Goal: Transaction & Acquisition: Book appointment/travel/reservation

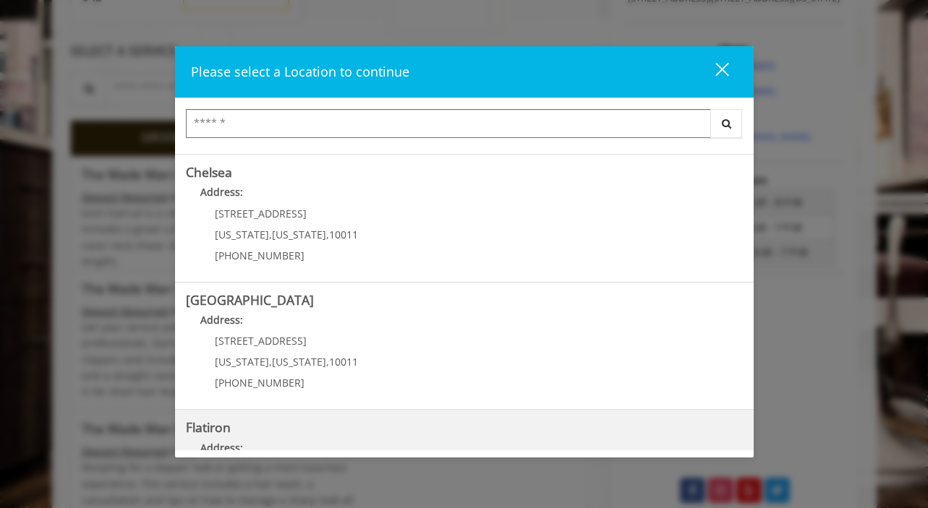
scroll to position [333, 0]
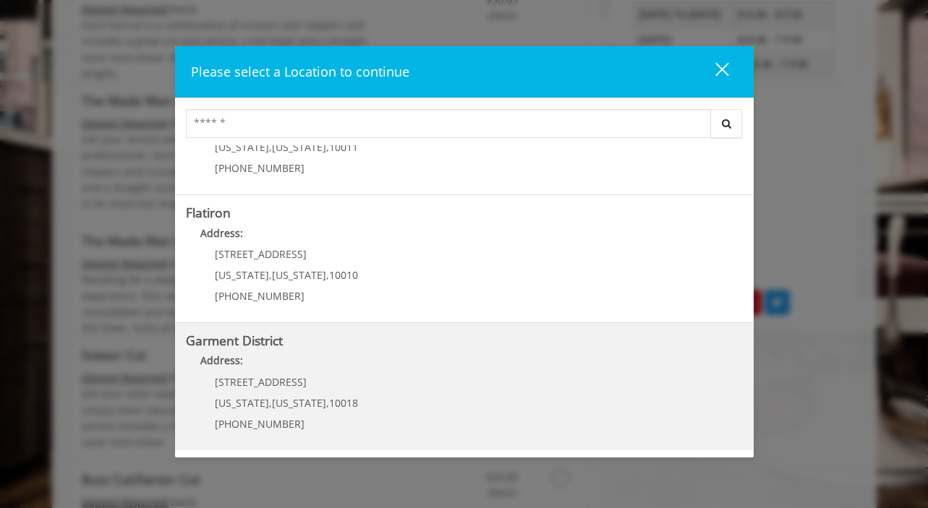
click at [329, 366] on District "Address:" at bounding box center [464, 364] width 557 height 23
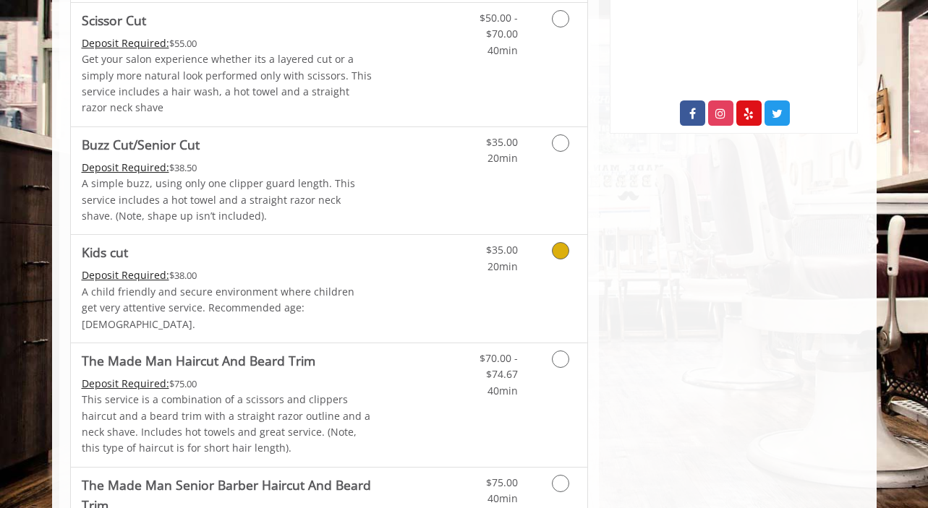
scroll to position [772, 0]
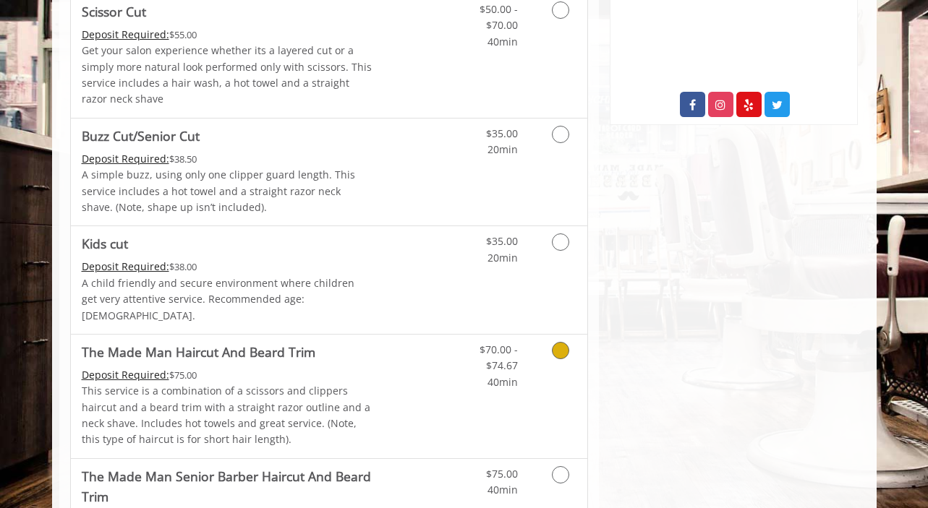
click at [537, 361] on div "Grooming services" at bounding box center [558, 363] width 59 height 56
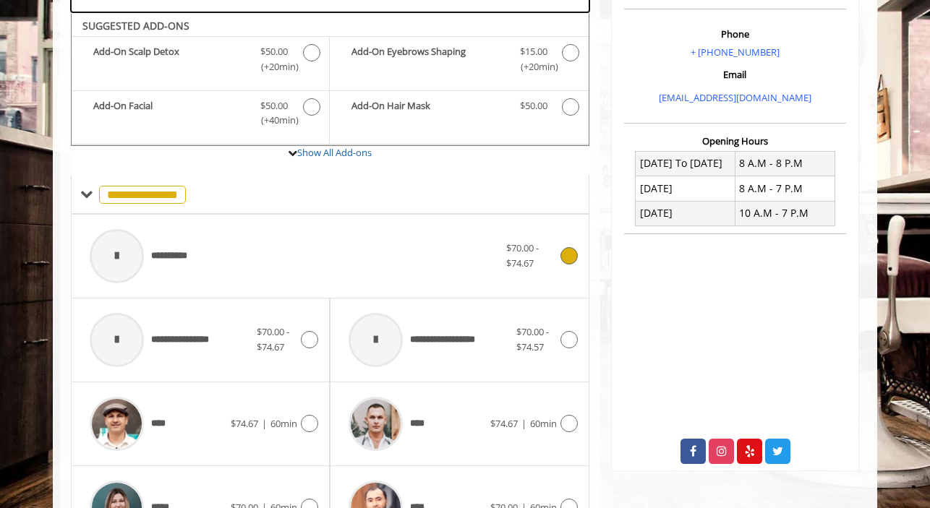
scroll to position [428, 0]
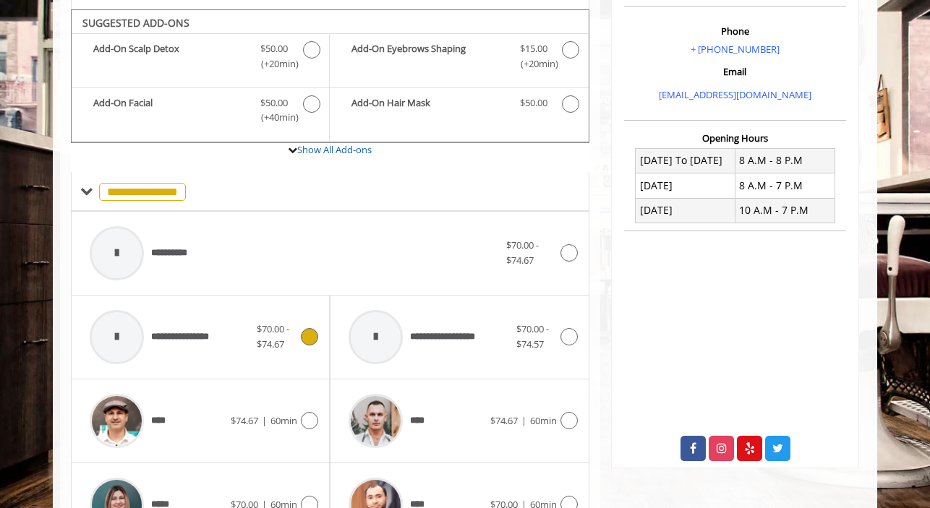
click at [265, 334] on span "$70.00 - $74.67" at bounding box center [273, 337] width 33 height 28
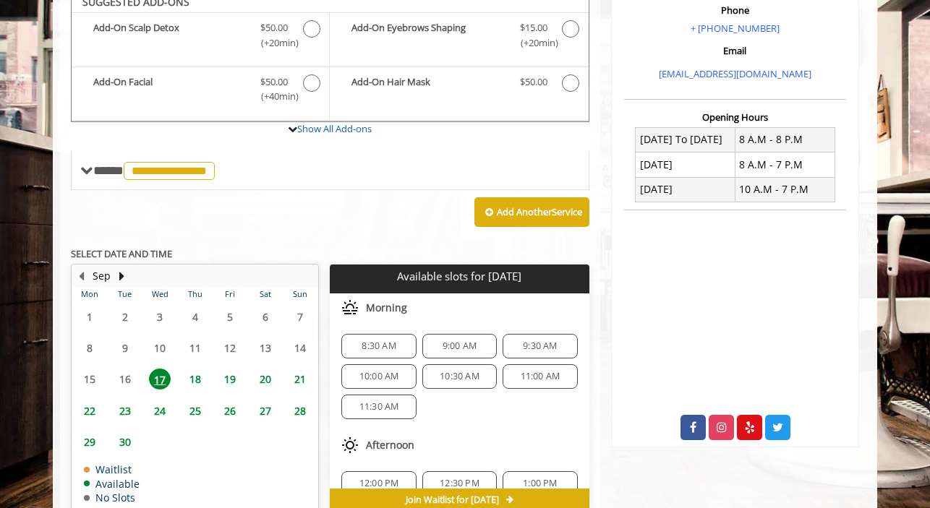
scroll to position [438, 0]
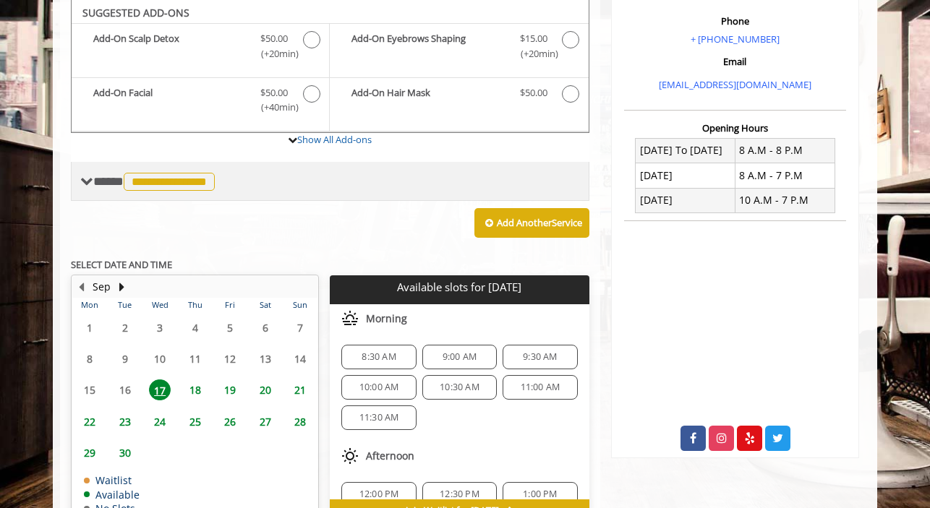
click at [194, 173] on span "**********" at bounding box center [169, 182] width 91 height 18
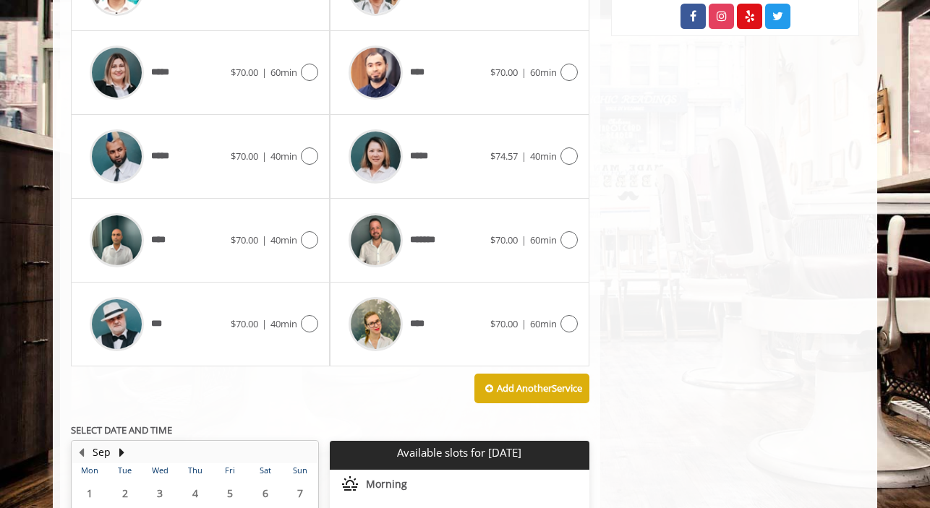
scroll to position [848, 0]
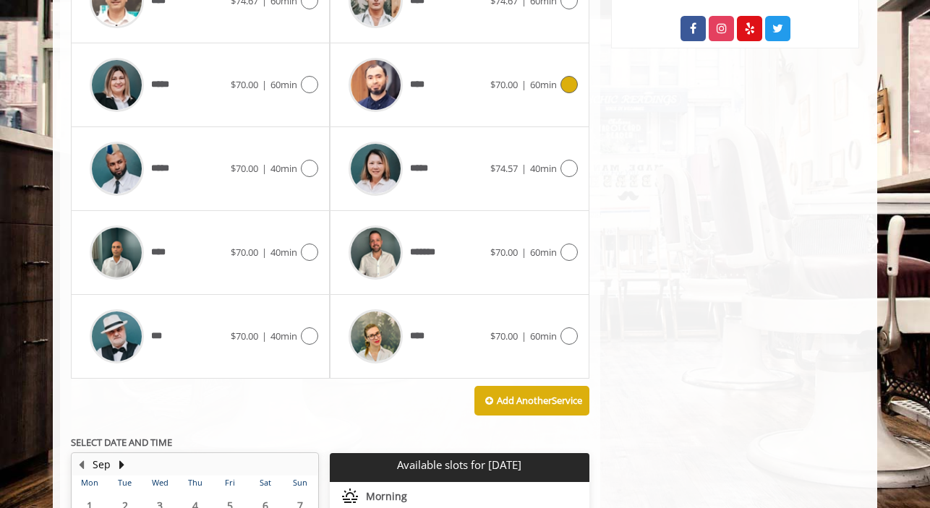
click at [435, 90] on div "****" at bounding box center [415, 85] width 148 height 69
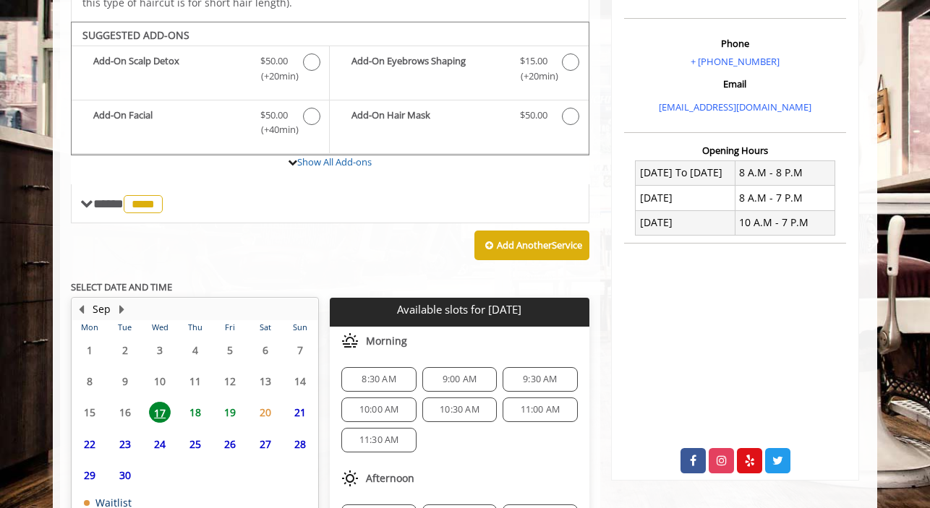
scroll to position [432, 0]
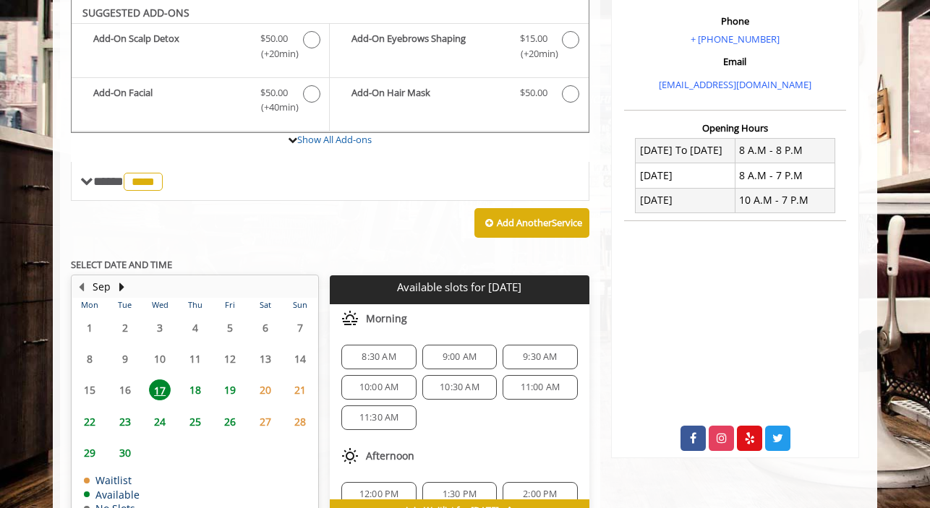
click at [198, 396] on span "18" at bounding box center [195, 390] width 22 height 21
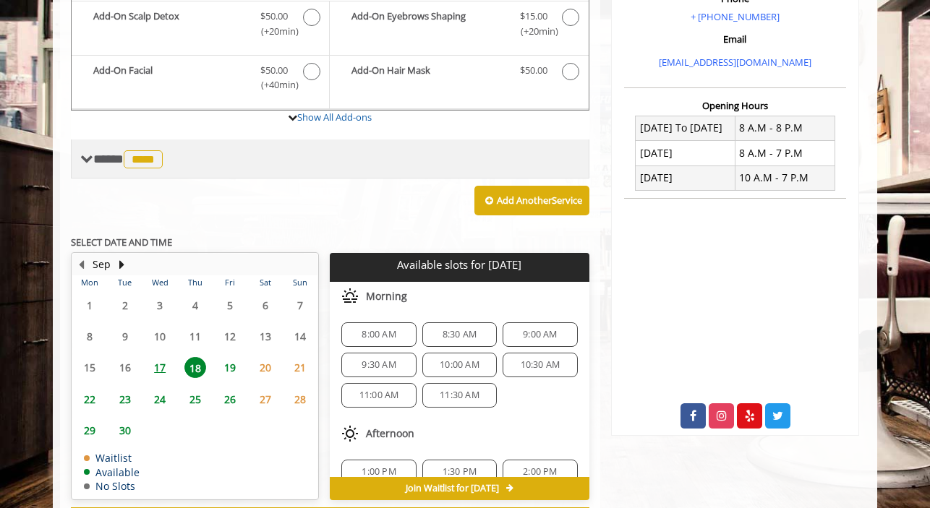
scroll to position [399, 0]
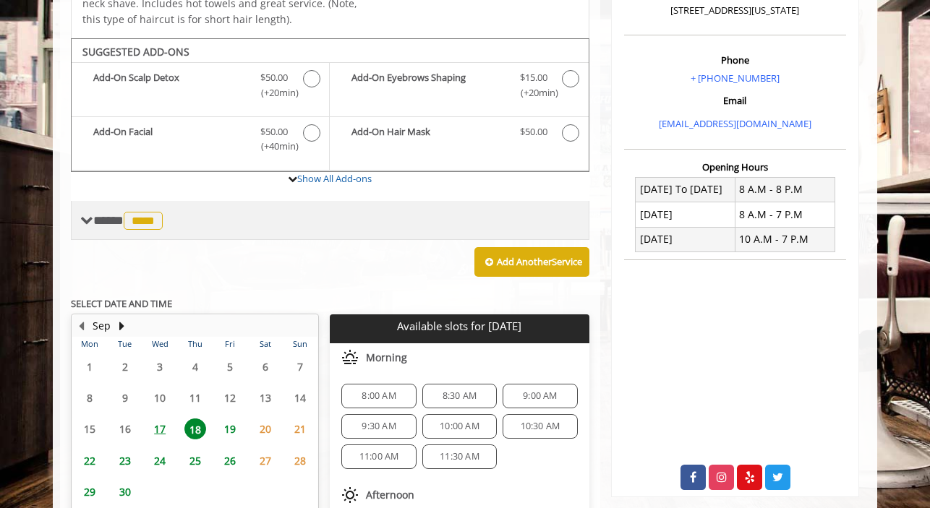
click at [111, 223] on span "**** **** ********" at bounding box center [129, 220] width 73 height 13
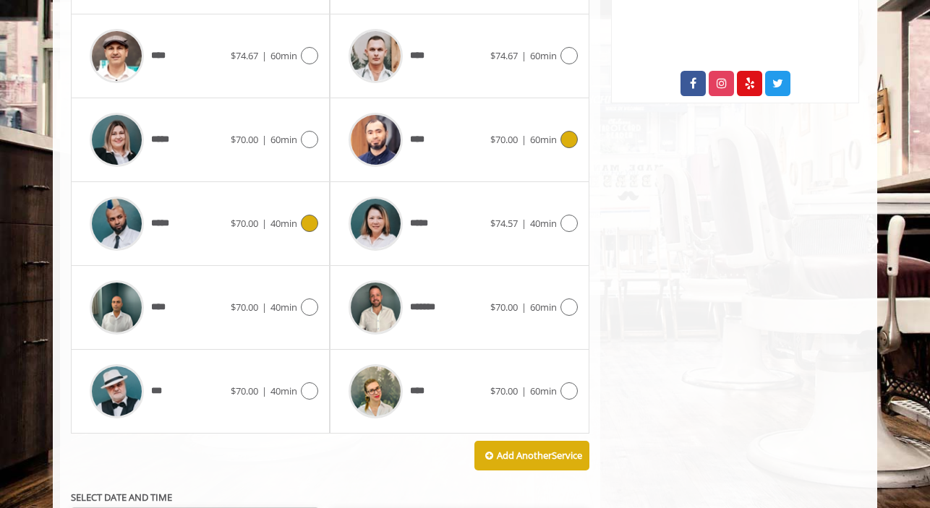
scroll to position [841, 0]
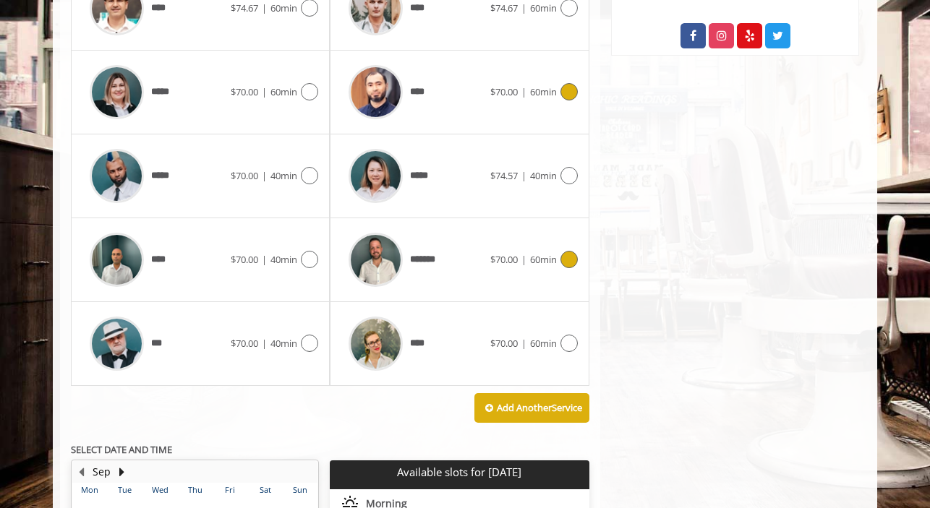
click at [459, 258] on div "*******" at bounding box center [415, 260] width 148 height 69
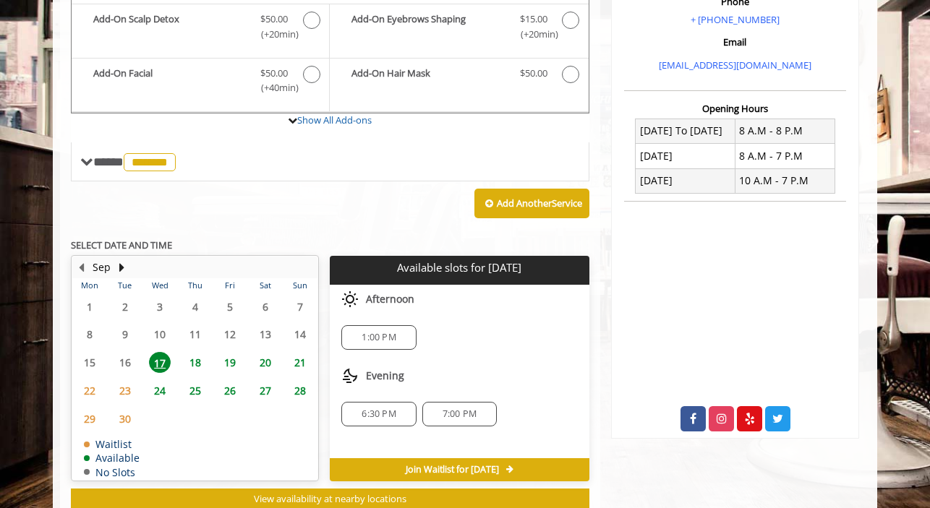
scroll to position [460, 0]
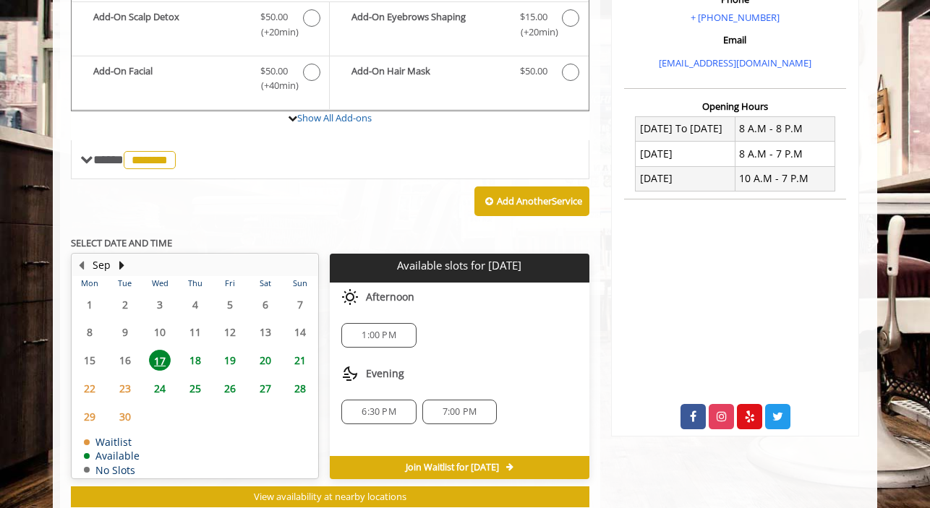
click at [199, 356] on span "18" at bounding box center [195, 360] width 22 height 21
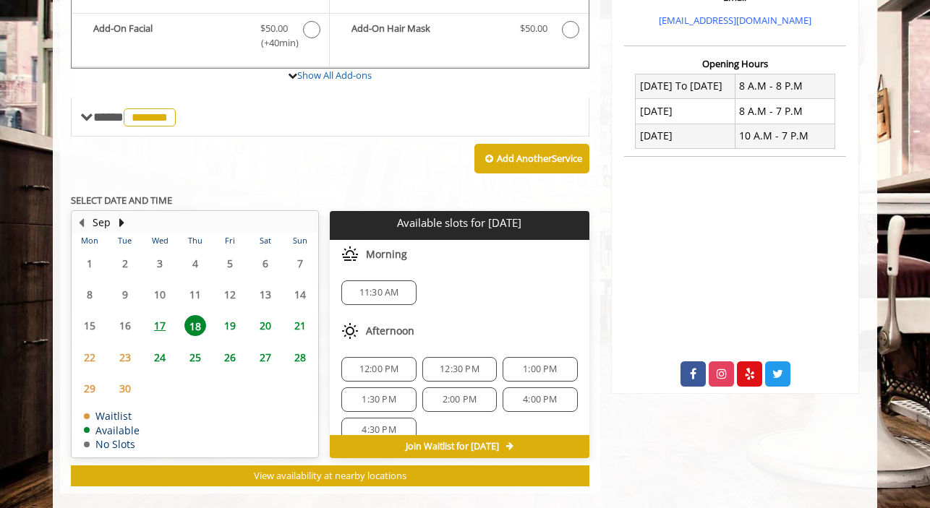
scroll to position [524, 0]
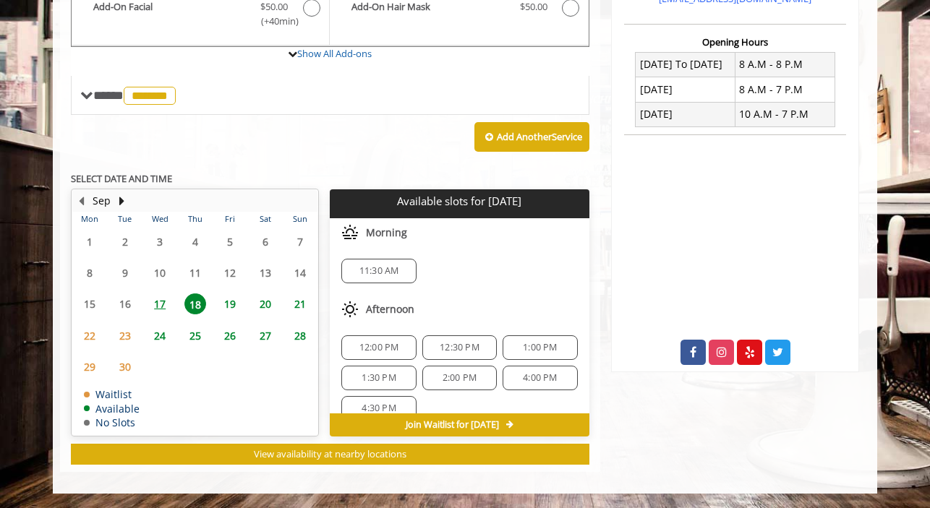
click at [380, 346] on span "12:00 PM" at bounding box center [379, 348] width 40 height 12
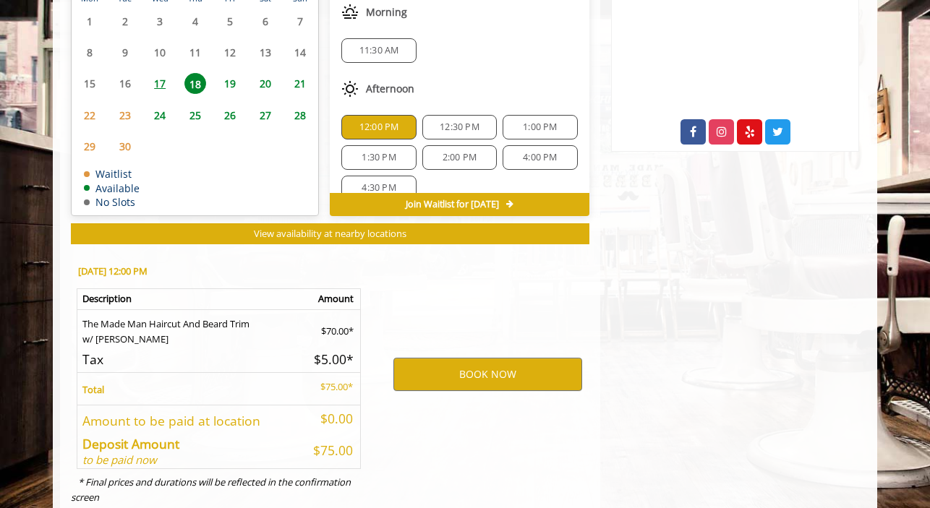
scroll to position [785, 0]
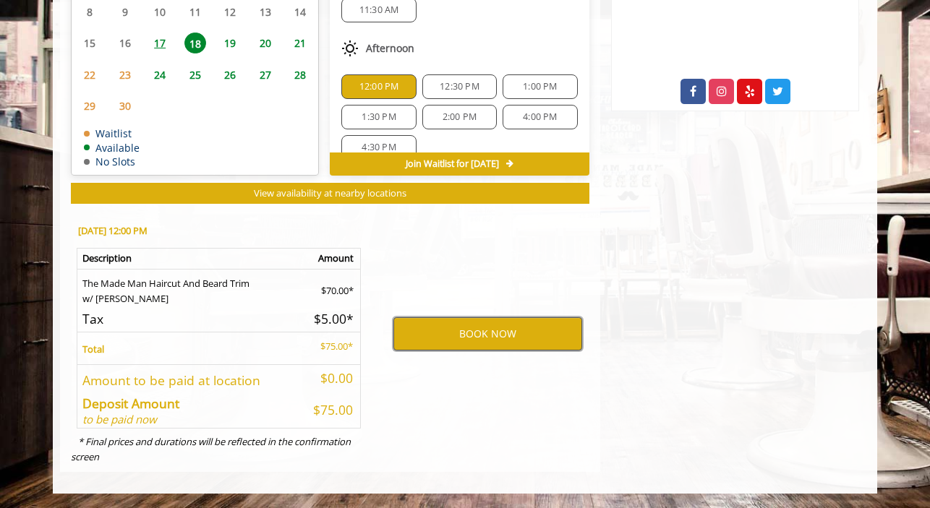
click at [466, 329] on button "BOOK NOW" at bounding box center [487, 334] width 189 height 33
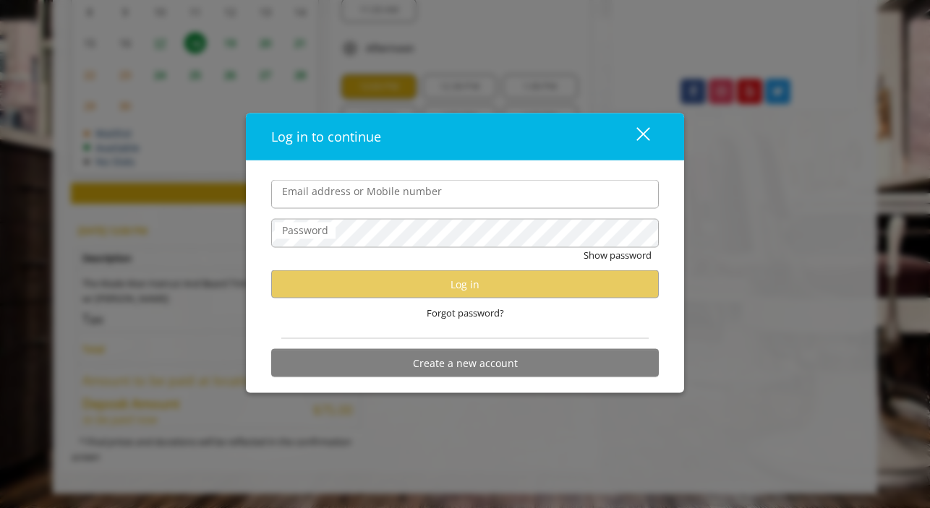
type input "**********"
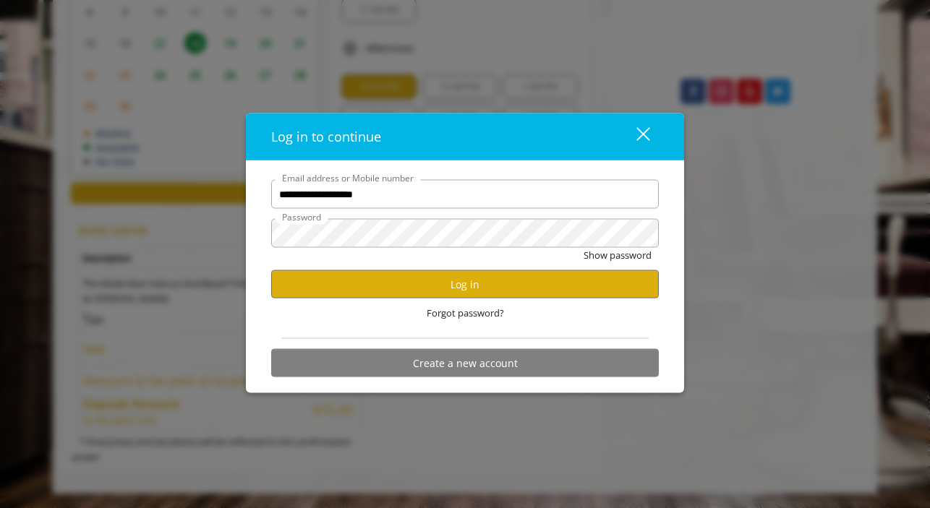
scroll to position [0, 0]
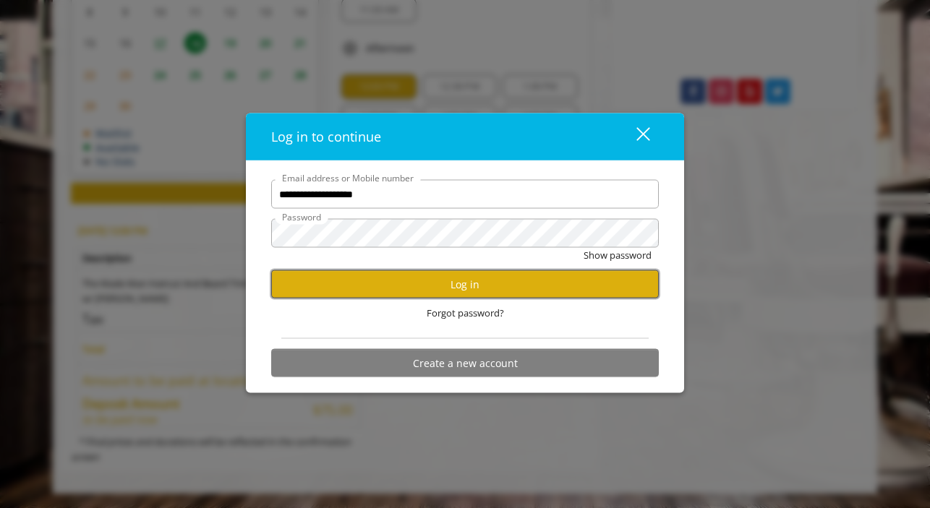
click at [418, 286] on button "Log in" at bounding box center [465, 285] width 388 height 28
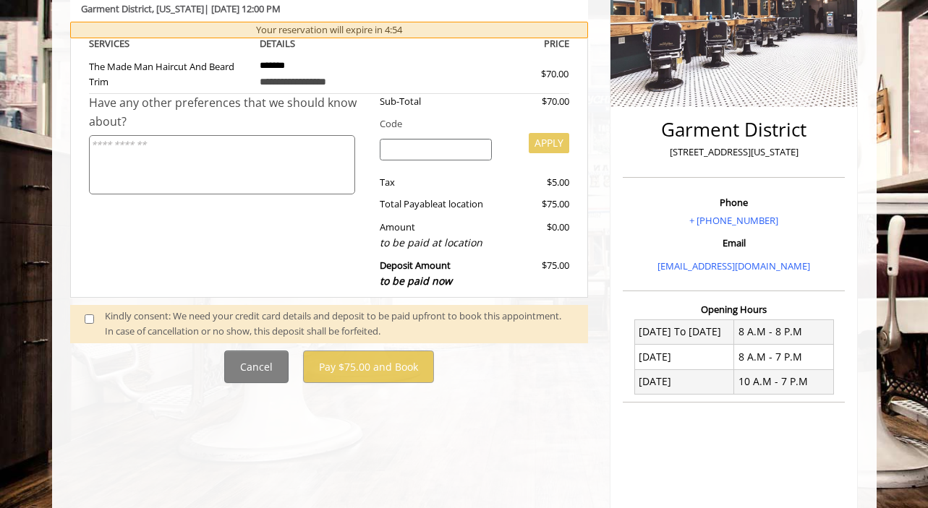
scroll to position [260, 0]
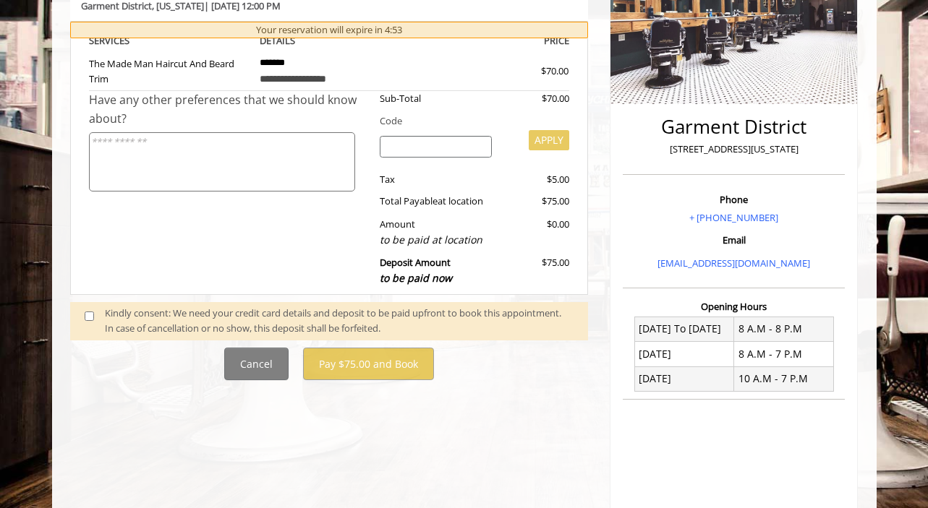
click at [182, 321] on div "Kindly consent: We need your credit card details and deposit to be paid upfront…" at bounding box center [339, 321] width 469 height 30
click at [74, 315] on span at bounding box center [95, 321] width 43 height 30
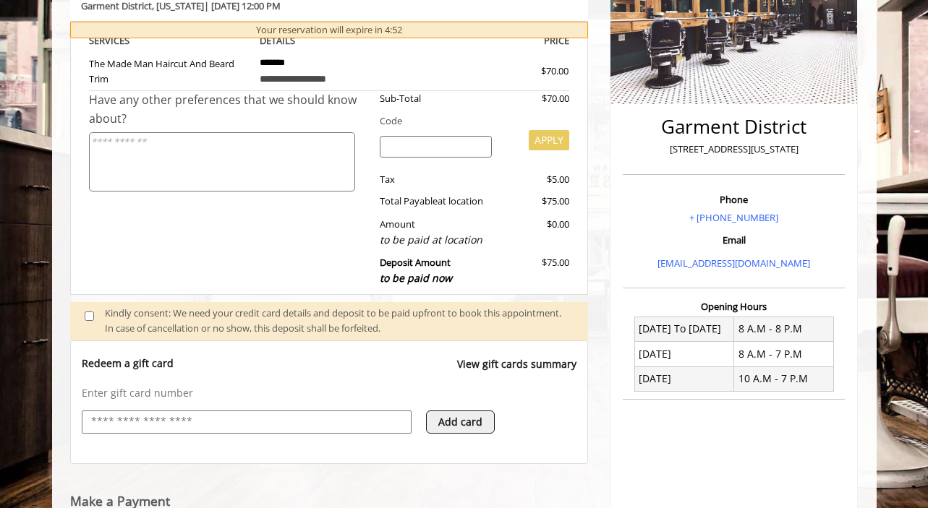
scroll to position [552, 0]
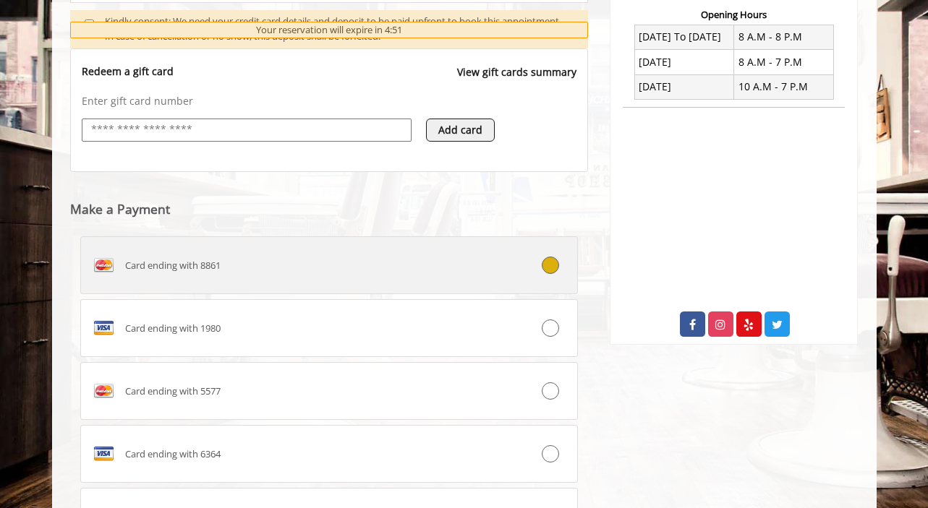
click at [251, 268] on div "Card ending with 8861" at bounding box center [288, 265] width 414 height 23
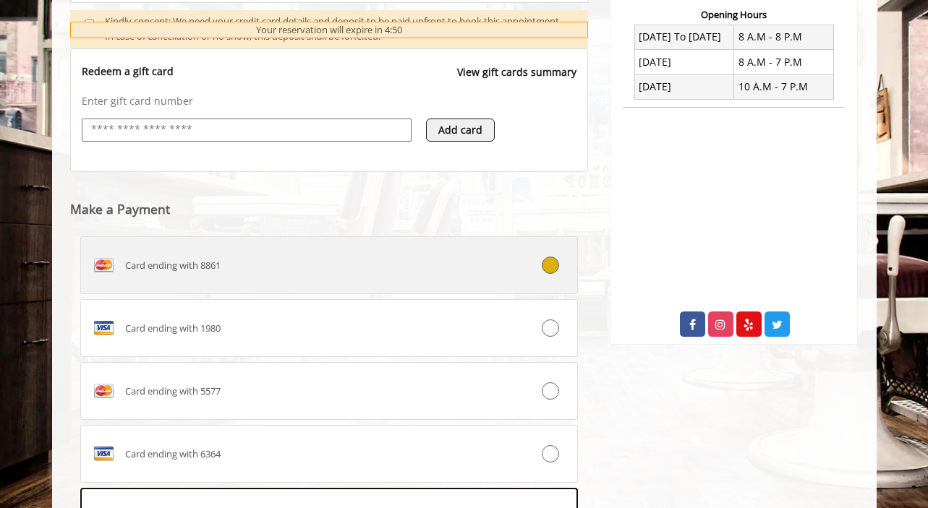
scroll to position [555, 0]
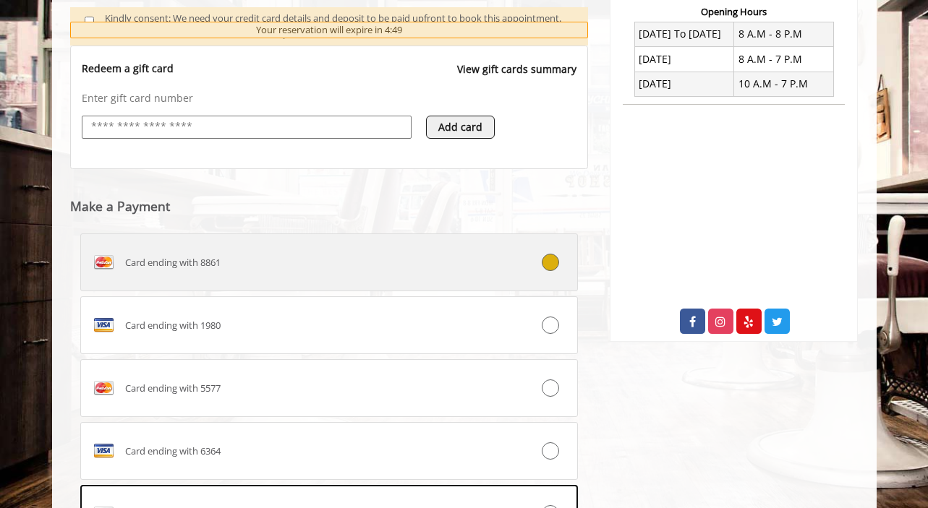
click at [412, 282] on label "Card ending with 8861" at bounding box center [329, 263] width 498 height 58
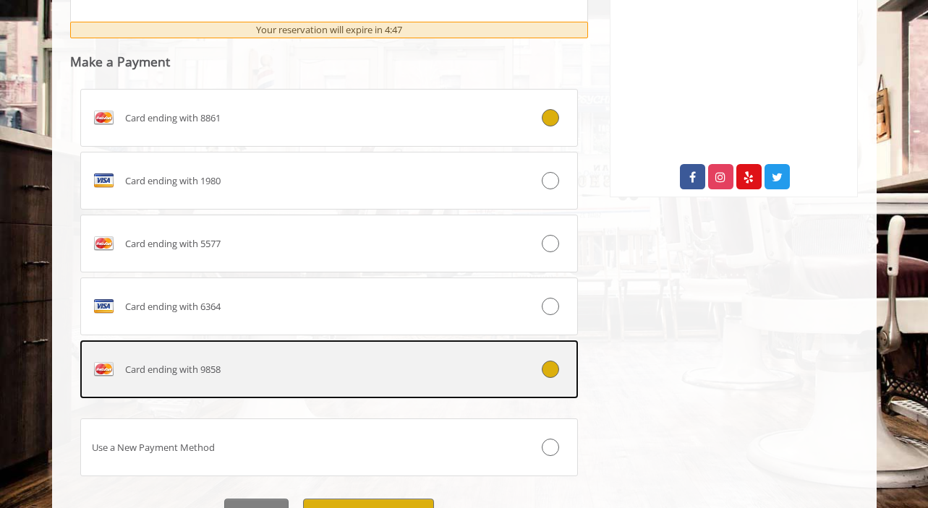
scroll to position [773, 0]
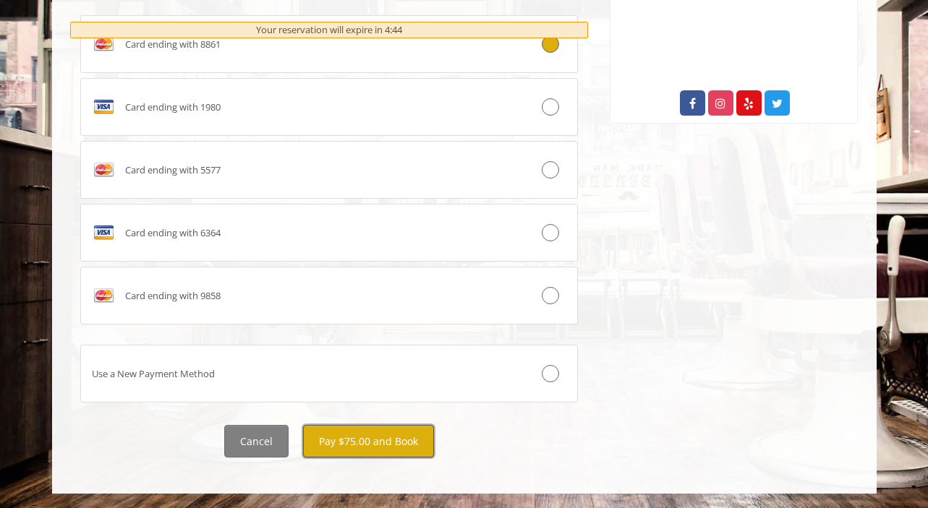
click at [352, 440] on button "Pay $75.00 and Book" at bounding box center [368, 441] width 131 height 33
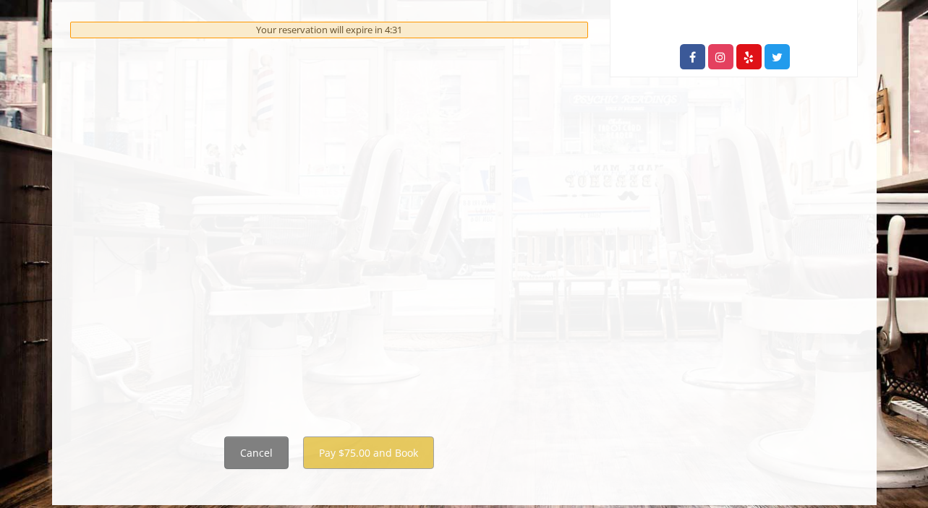
scroll to position [831, 0]
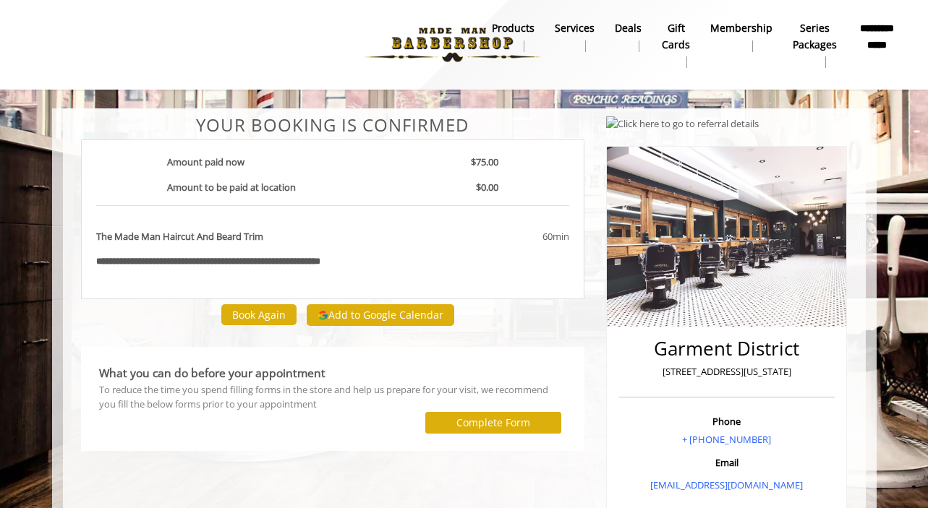
click at [886, 33] on b "**********" at bounding box center [877, 36] width 40 height 33
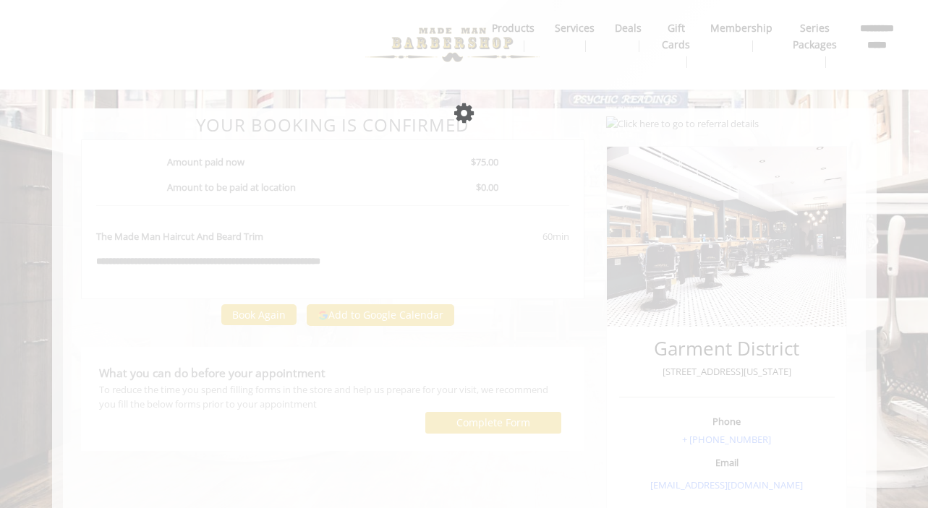
select select "***"
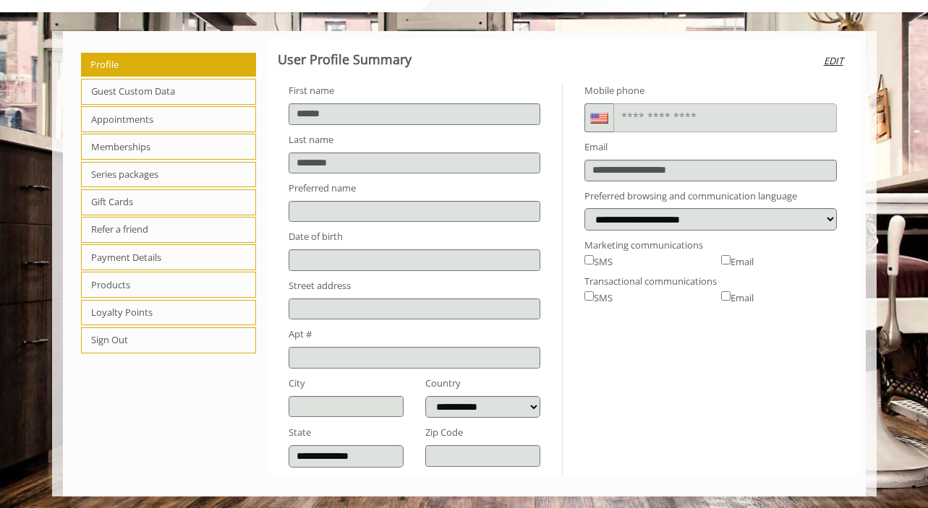
scroll to position [80, 0]
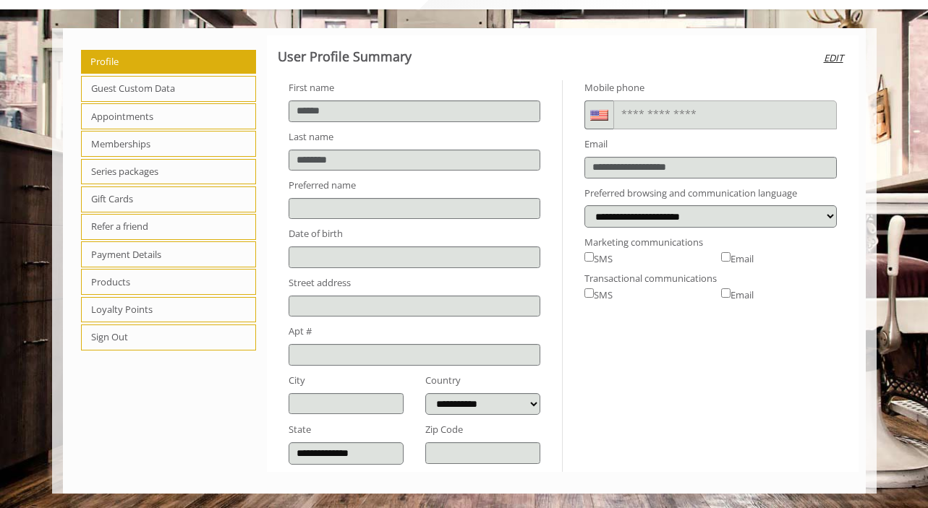
click at [148, 142] on span "Memberships" at bounding box center [169, 144] width 176 height 26
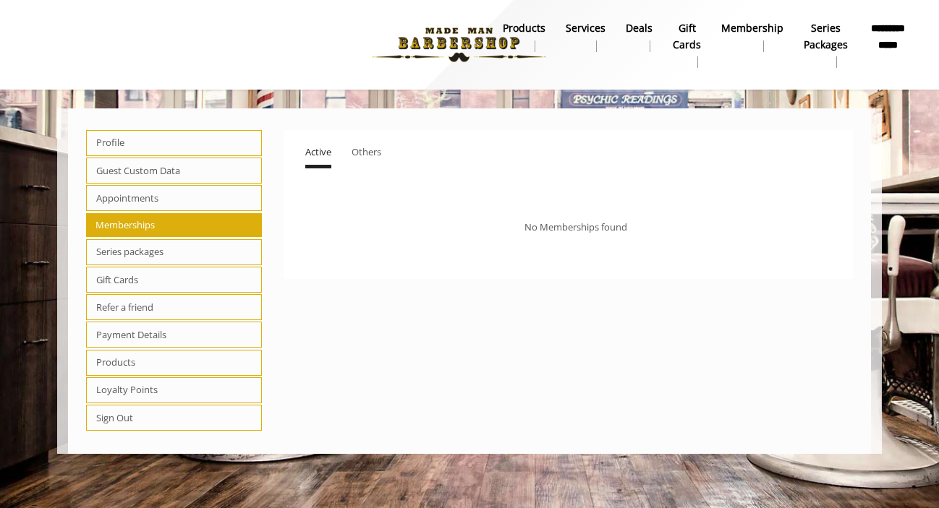
click at [132, 392] on span "Loyalty Points" at bounding box center [174, 391] width 176 height 26
